Goal: Navigation & Orientation: Find specific page/section

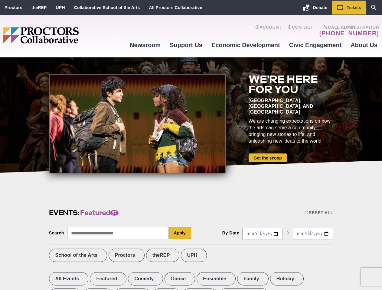
click at [191, 145] on div at bounding box center [137, 124] width 177 height 100
click at [318, 213] on div "Reset All" at bounding box center [318, 213] width 29 height 5
click at [180, 233] on button "Apply" at bounding box center [180, 233] width 22 height 12
